Goal: Understand process/instructions: Learn about a topic

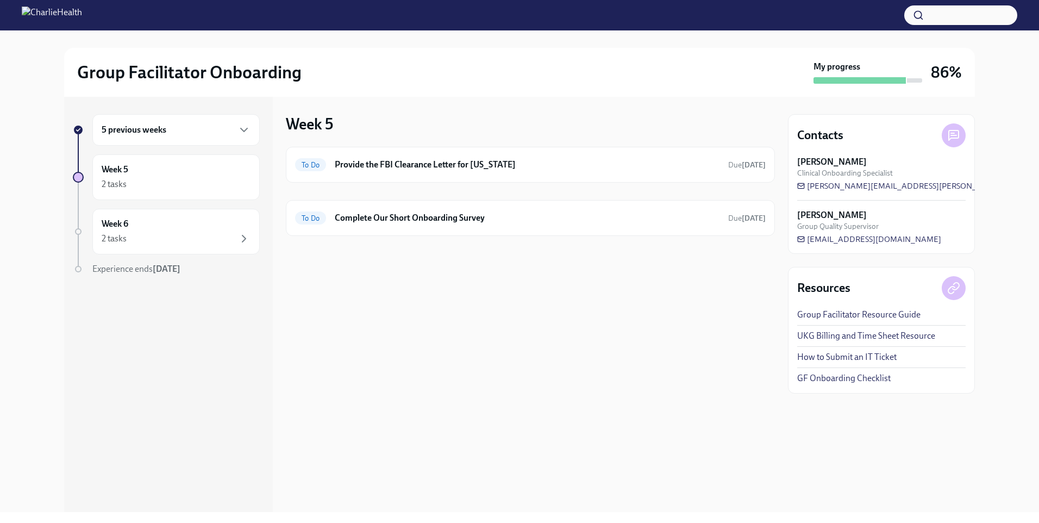
click at [219, 132] on div "5 previous weeks" at bounding box center [176, 129] width 149 height 13
click at [196, 123] on div "5 previous weeks" at bounding box center [175, 130] width 167 height 32
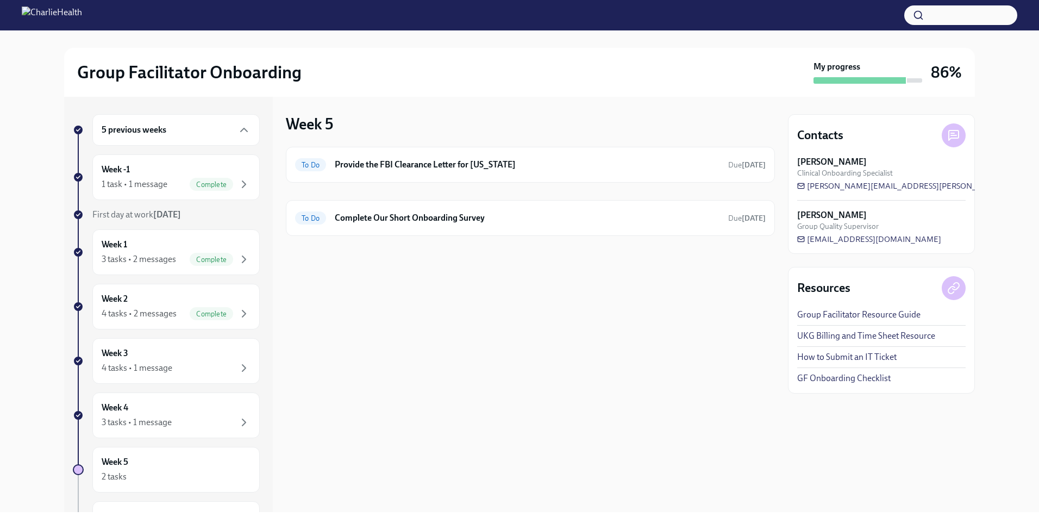
click at [199, 128] on div "5 previous weeks" at bounding box center [176, 129] width 149 height 13
